Goal: Task Accomplishment & Management: Use online tool/utility

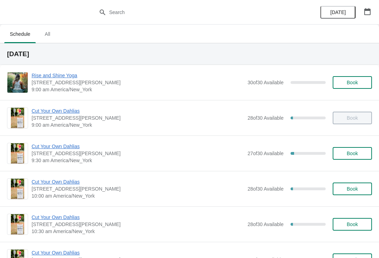
click at [43, 145] on span "Cut Your Own Dahlias" at bounding box center [138, 146] width 212 height 7
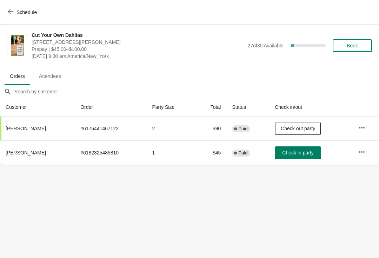
click at [302, 157] on button "Check in party" at bounding box center [298, 152] width 46 height 13
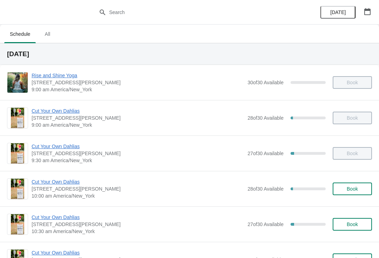
click at [61, 181] on span "Cut Your Own Dahlias" at bounding box center [138, 181] width 212 height 7
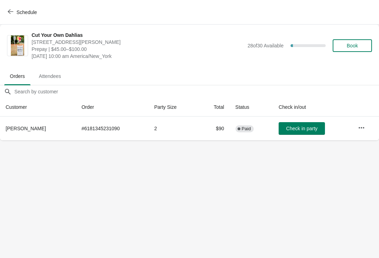
click at [297, 127] on span "Check in party" at bounding box center [301, 129] width 31 height 6
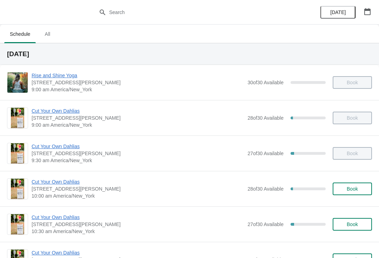
click at [69, 216] on span "Cut Your Own Dahlias" at bounding box center [138, 217] width 212 height 7
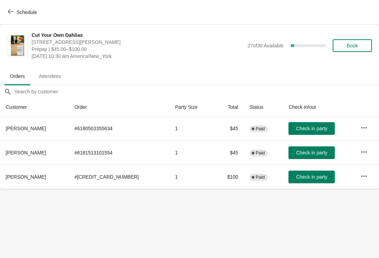
click at [299, 176] on span "Check in party" at bounding box center [311, 177] width 31 height 6
